Goal: Task Accomplishment & Management: Manage account settings

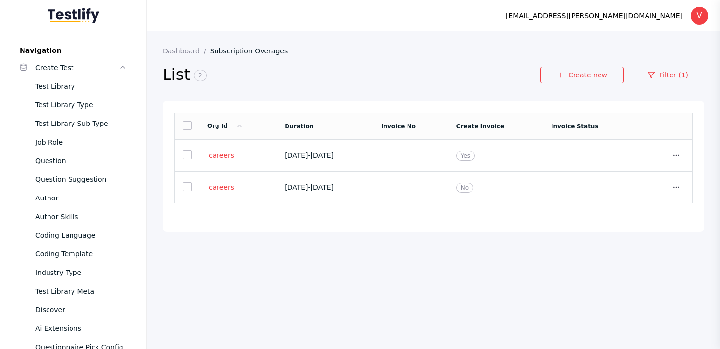
click at [227, 52] on link "Subscription Overages" at bounding box center [252, 51] width 85 height 8
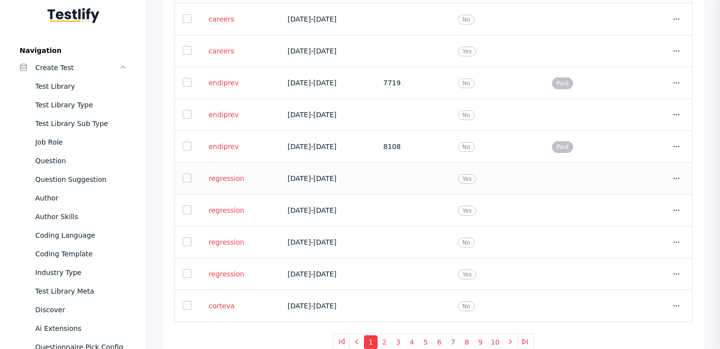
scroll to position [137, 0]
click at [230, 178] on link "regression" at bounding box center [226, 177] width 39 height 9
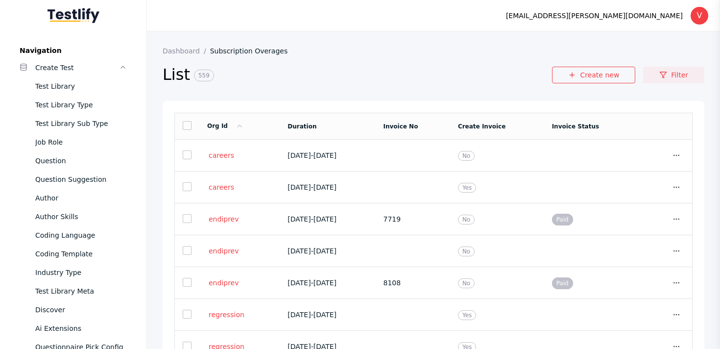
click at [666, 74] on icon at bounding box center [664, 75] width 8 height 8
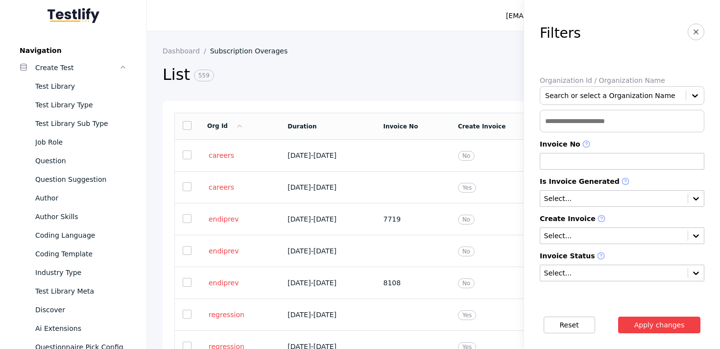
click at [584, 126] on input "text" at bounding box center [622, 121] width 165 height 23
paste input "**********"
type input "**********"
click at [618, 317] on button "Apply changes" at bounding box center [659, 325] width 83 height 17
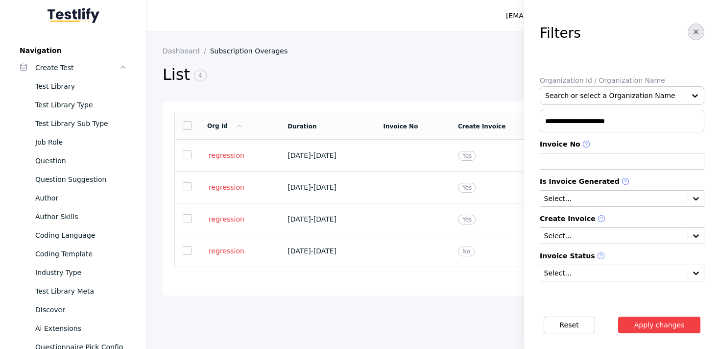
click at [699, 36] on span "button" at bounding box center [696, 32] width 8 height 9
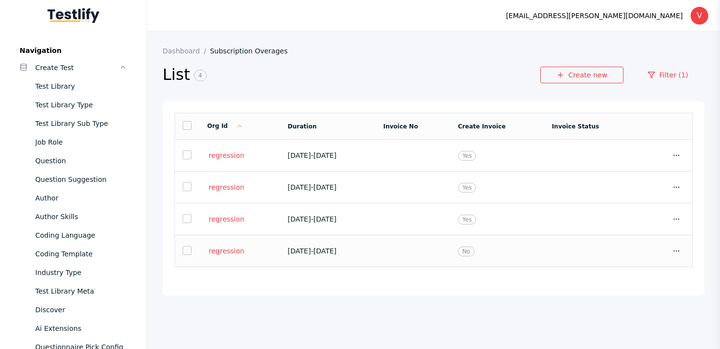
click at [623, 246] on td at bounding box center [590, 251] width 93 height 32
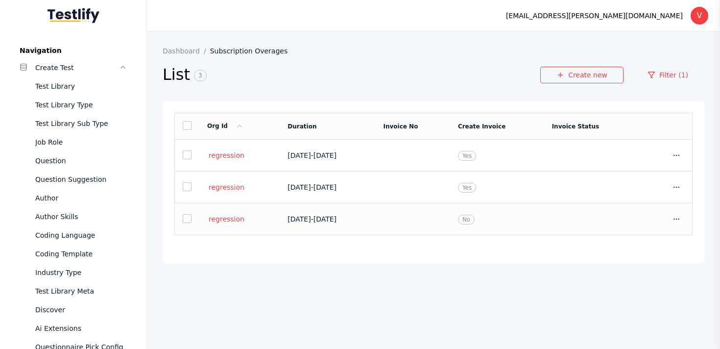
click at [318, 218] on span "[DATE] - [DATE]" at bounding box center [312, 219] width 49 height 8
click at [371, 200] on td "[DATE] - [DATE]" at bounding box center [328, 188] width 96 height 32
click at [347, 227] on td "[DATE] - [DATE]" at bounding box center [328, 219] width 96 height 32
click at [337, 190] on span "[DATE] - [DATE]" at bounding box center [312, 187] width 49 height 8
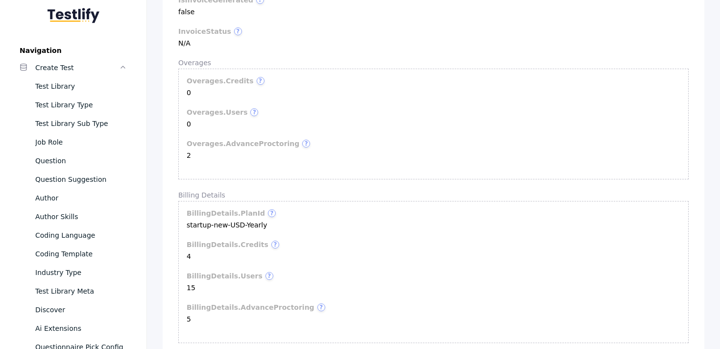
scroll to position [478, 0]
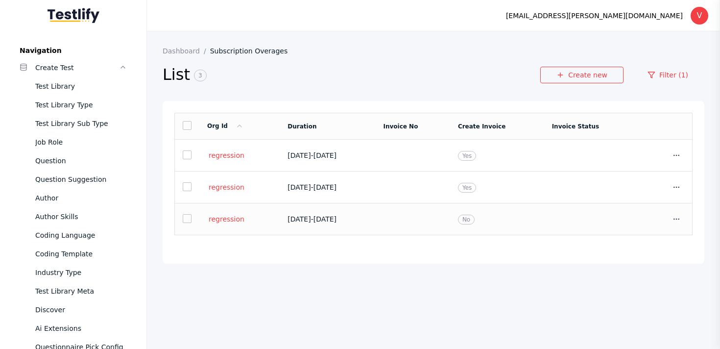
click at [337, 220] on span "[DATE] - [DATE]" at bounding box center [312, 219] width 49 height 8
